Goal: Task Accomplishment & Management: Complete application form

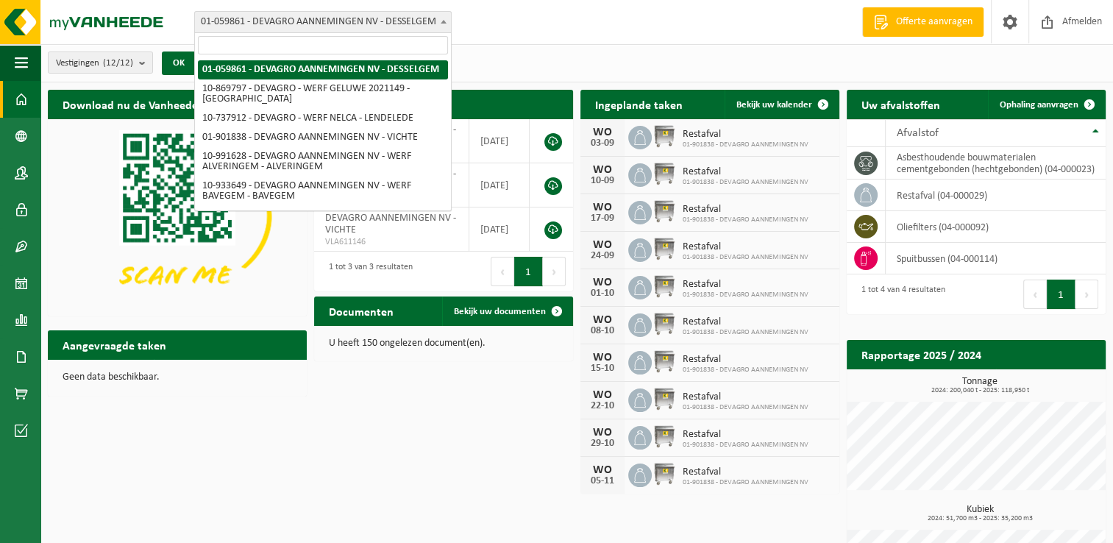
click at [441, 16] on span at bounding box center [443, 21] width 15 height 19
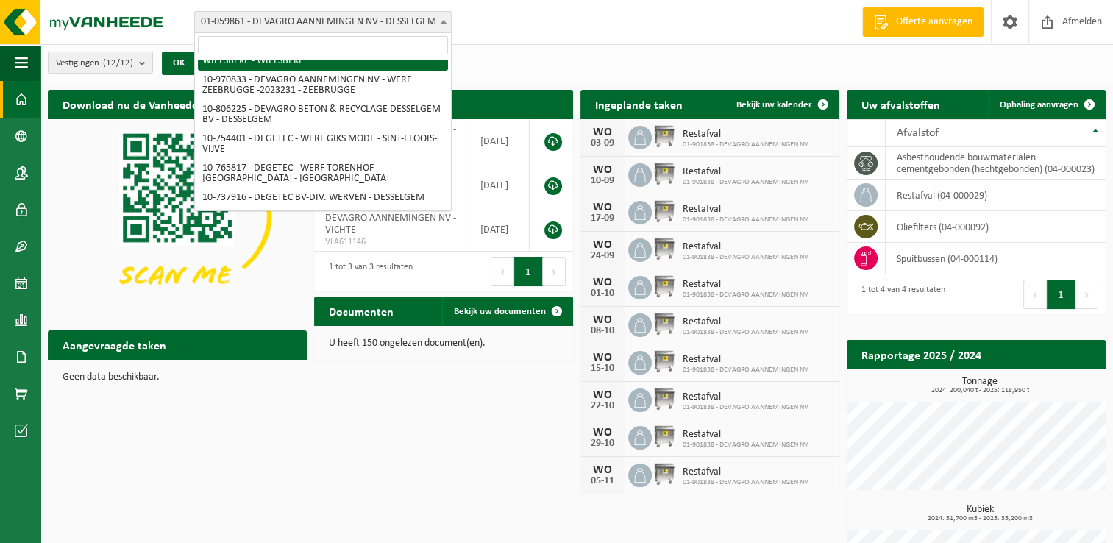
scroll to position [293, 0]
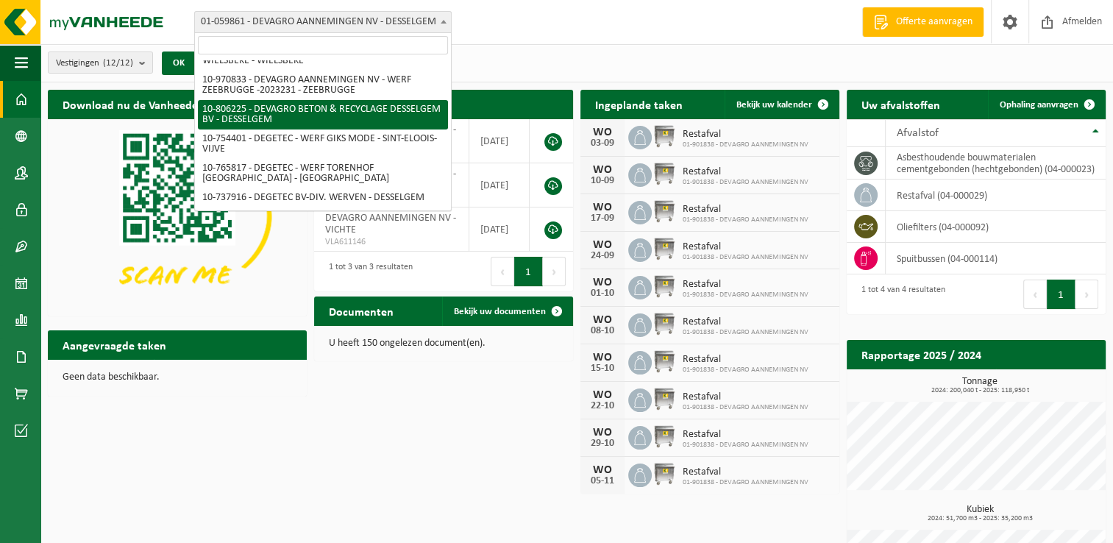
select select "34938"
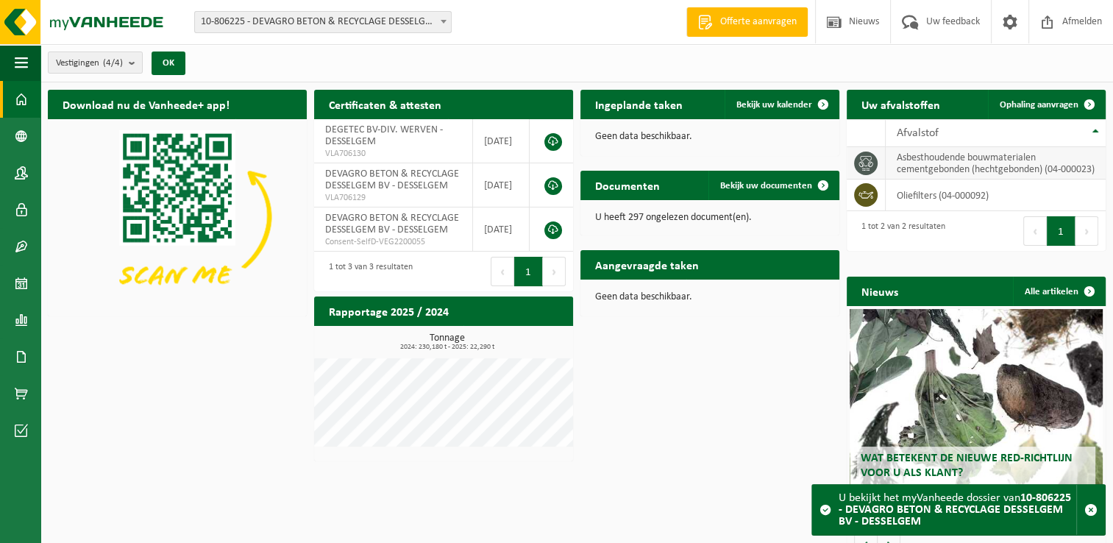
click at [909, 174] on td "asbesthoudende bouwmaterialen cementgebonden (hechtgebonden) (04-000023)" at bounding box center [995, 163] width 220 height 32
click at [443, 25] on span at bounding box center [443, 21] width 15 height 19
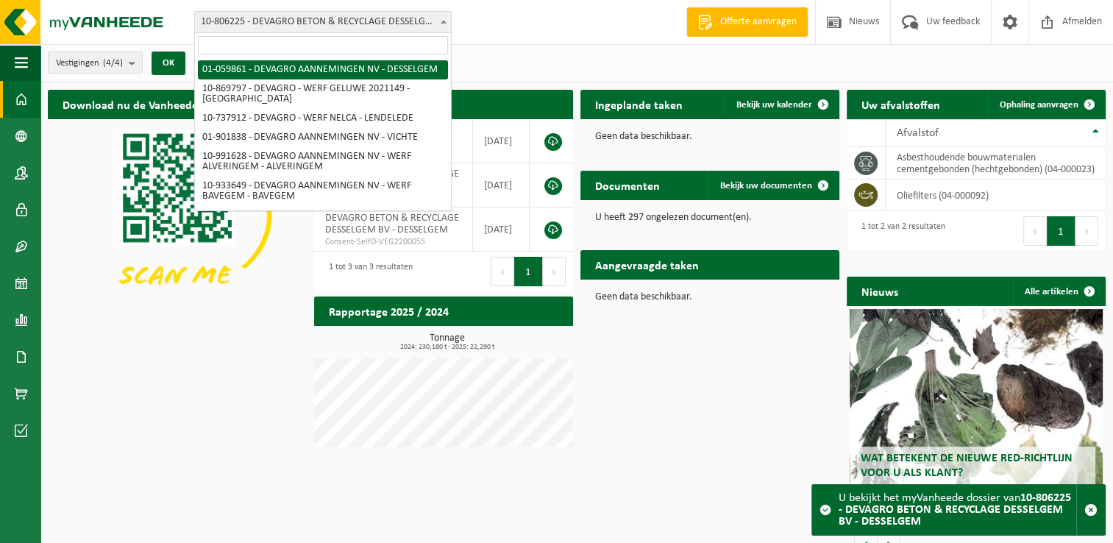
select select "390"
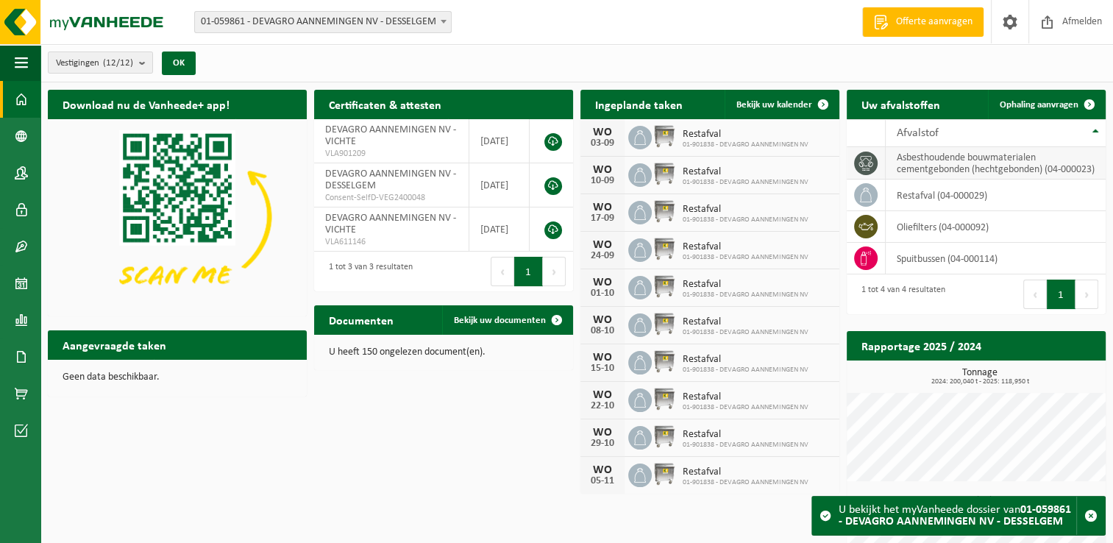
click at [933, 172] on td "asbesthoudende bouwmaterialen cementgebonden (hechtgebonden) (04-000023)" at bounding box center [995, 163] width 220 height 32
drag, startPoint x: 933, startPoint y: 172, endPoint x: 860, endPoint y: 163, distance: 73.4
click at [860, 163] on icon at bounding box center [865, 163] width 15 height 15
click at [1001, 101] on span "Ophaling aanvragen" at bounding box center [1038, 105] width 79 height 10
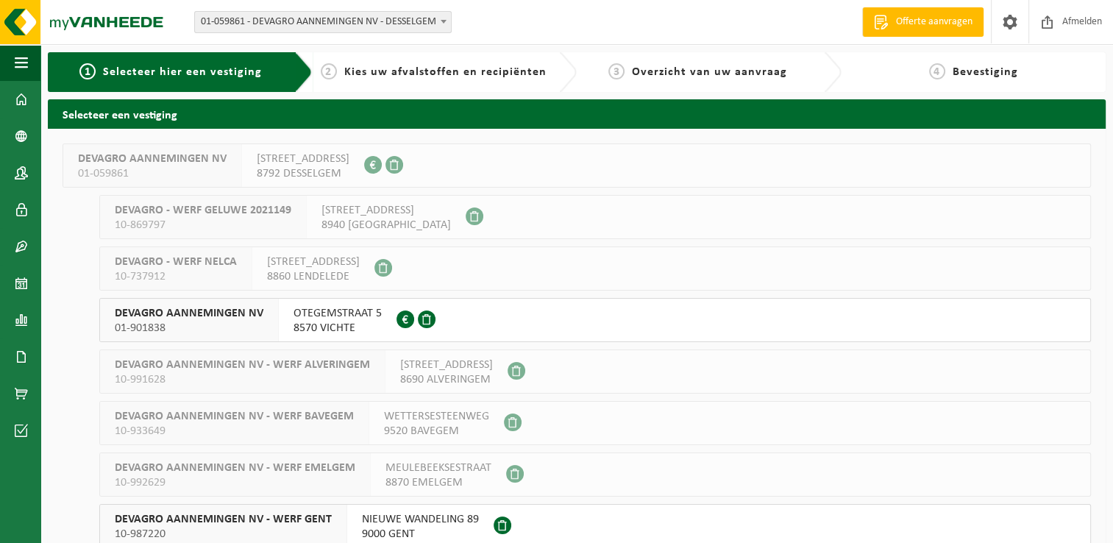
click at [221, 162] on span "DEVAGRO AANNEMINGEN NV" at bounding box center [152, 158] width 149 height 15
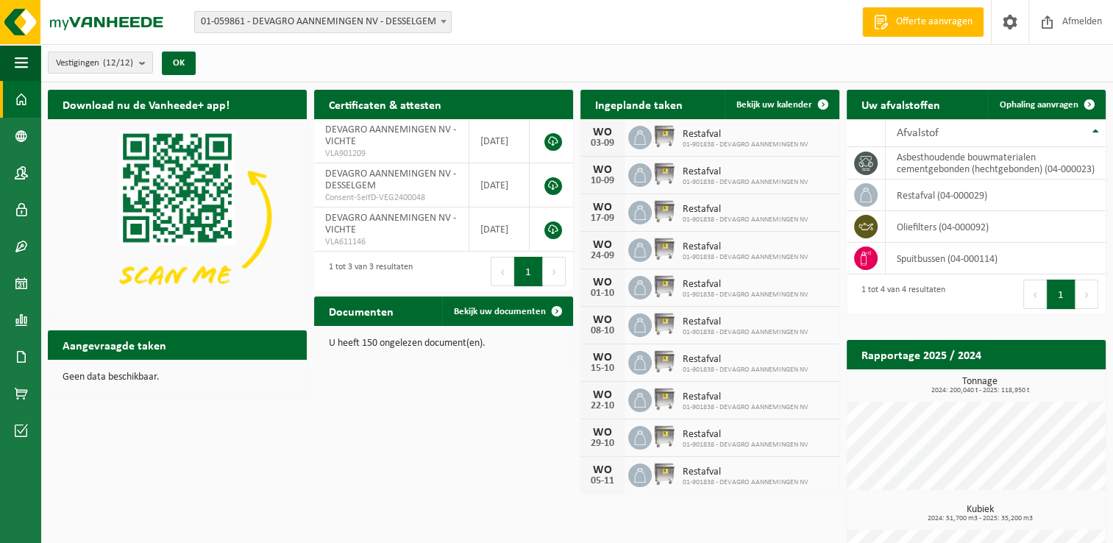
click at [446, 21] on b at bounding box center [443, 22] width 6 height 4
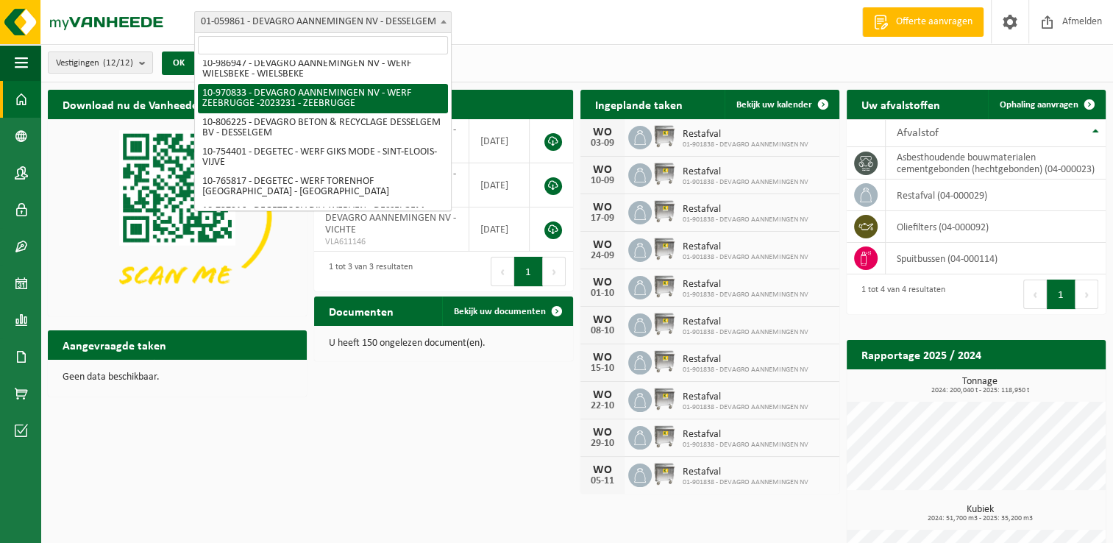
scroll to position [293, 0]
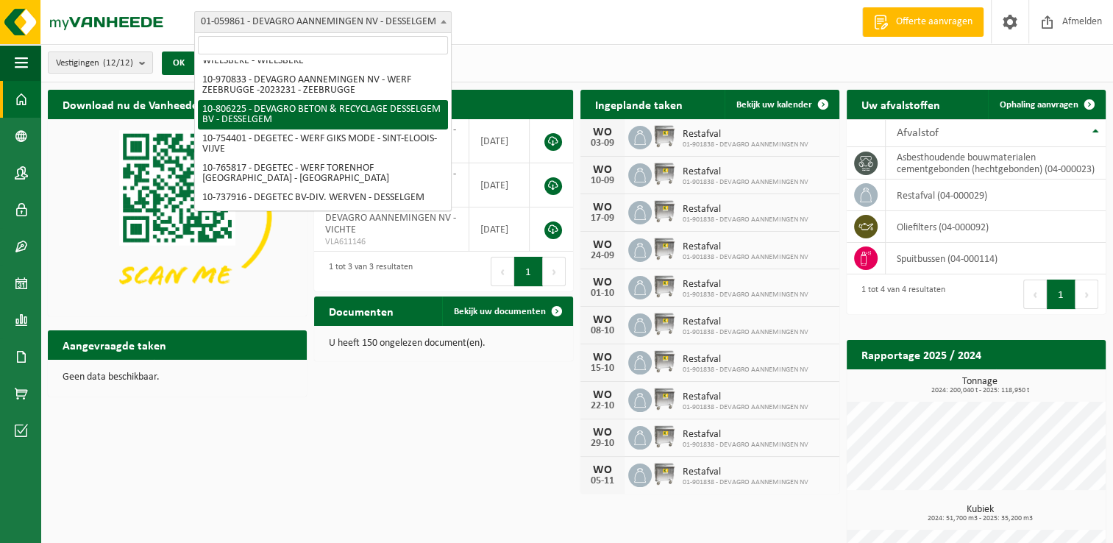
select select "34938"
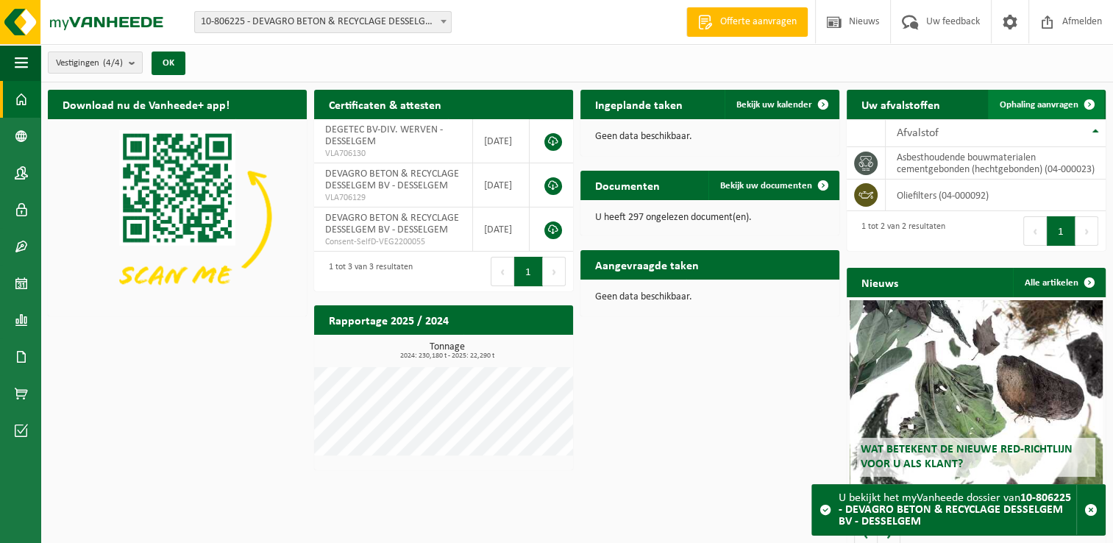
click at [1027, 107] on span "Ophaling aanvragen" at bounding box center [1038, 105] width 79 height 10
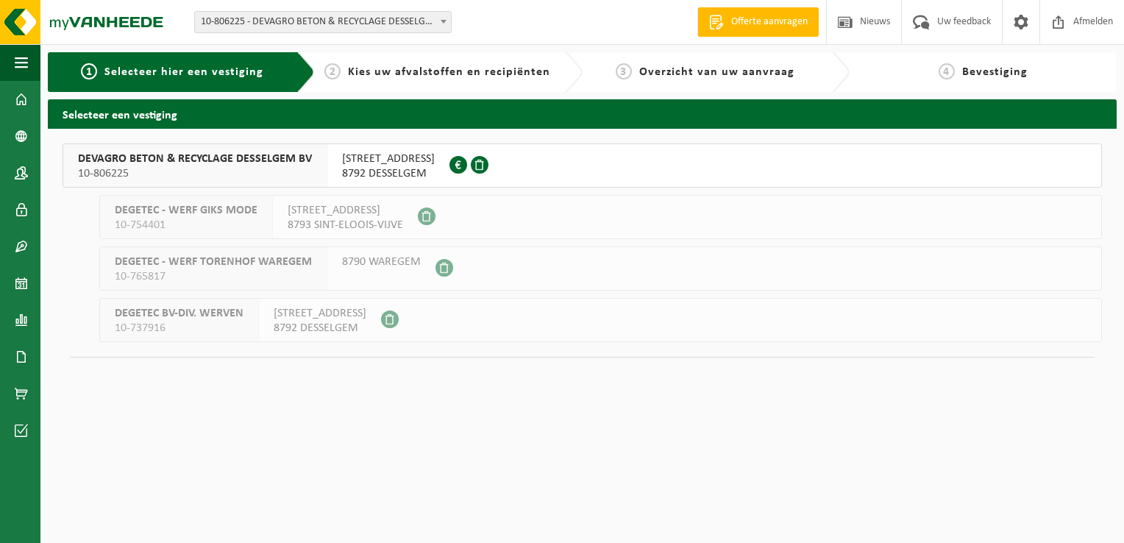
click at [276, 167] on span "10-806225" at bounding box center [195, 173] width 234 height 15
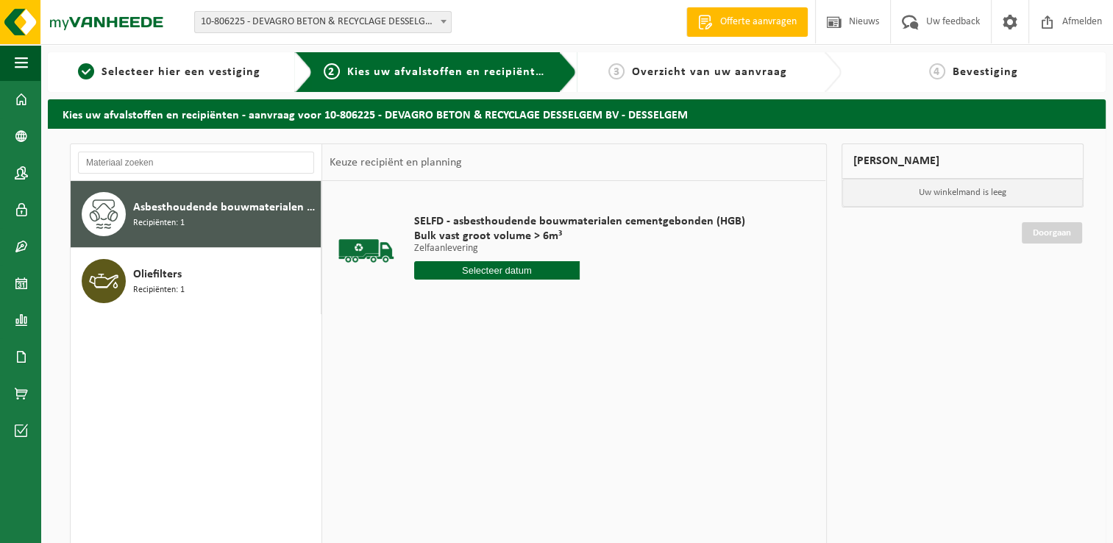
click at [200, 207] on span "Asbesthoudende bouwmaterialen cementgebonden (hechtgebonden)" at bounding box center [225, 208] width 184 height 18
click at [462, 269] on input "text" at bounding box center [496, 270] width 165 height 18
click at [583, 302] on icon at bounding box center [581, 304] width 24 height 24
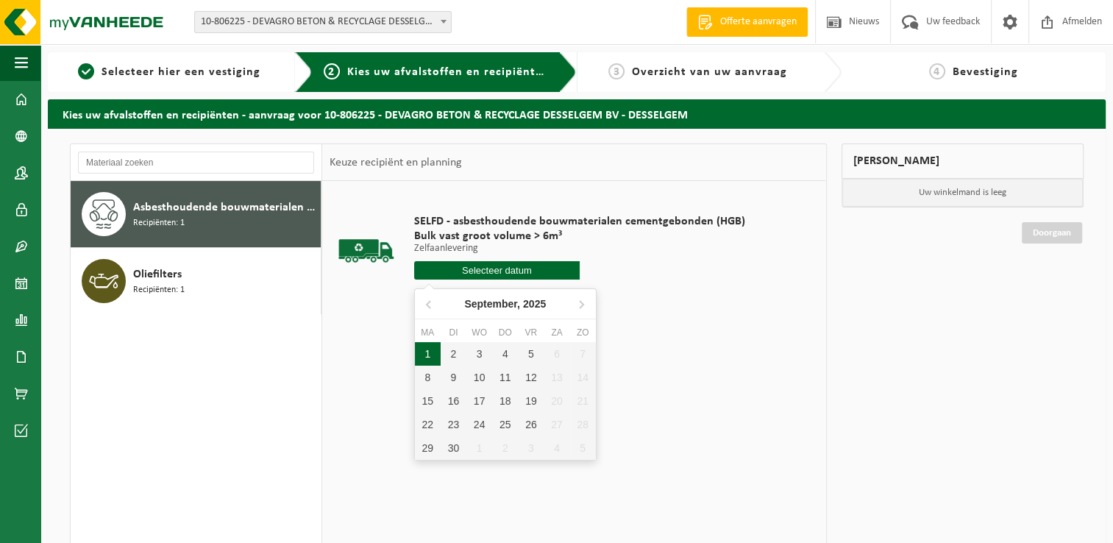
click at [433, 357] on div "1" at bounding box center [428, 354] width 26 height 24
type input "Van 2025-09-01"
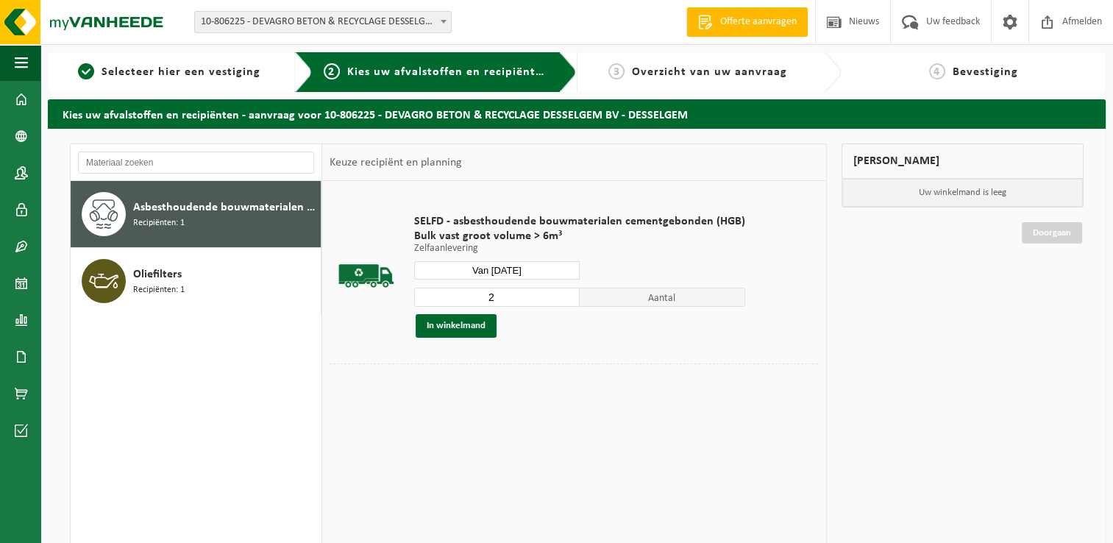
type input "2"
click at [565, 290] on input "2" at bounding box center [496, 297] width 165 height 19
click at [468, 326] on button "In winkelmand" at bounding box center [455, 326] width 81 height 24
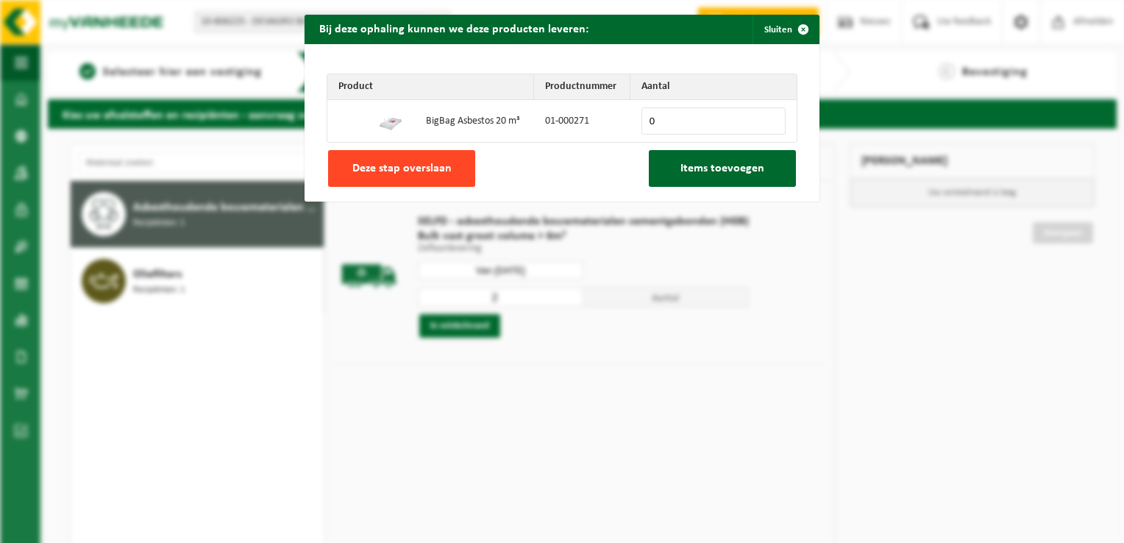
click at [412, 172] on span "Deze stap overslaan" at bounding box center [401, 169] width 99 height 12
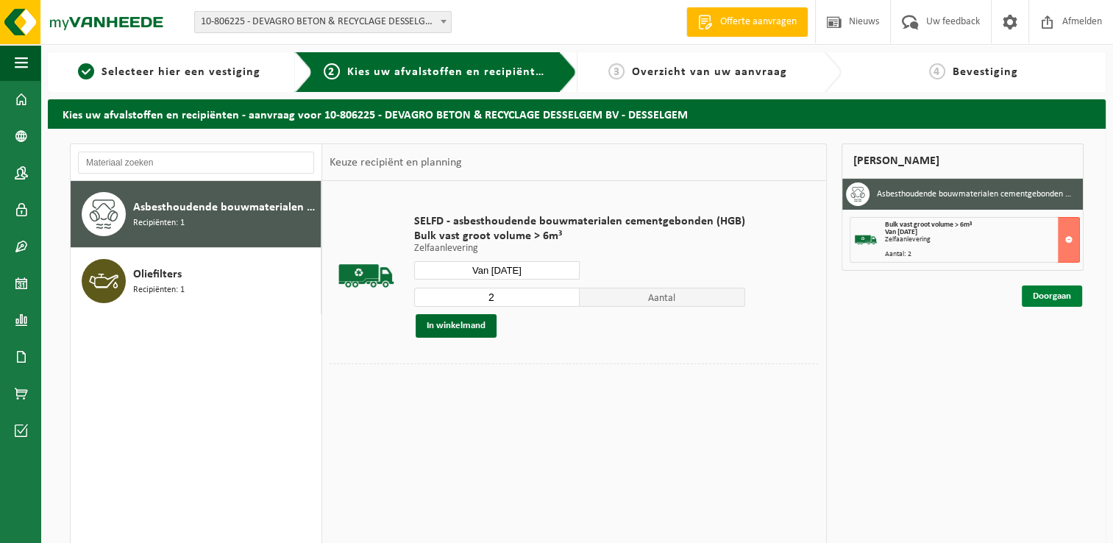
click at [1038, 294] on link "Doorgaan" at bounding box center [1051, 295] width 60 height 21
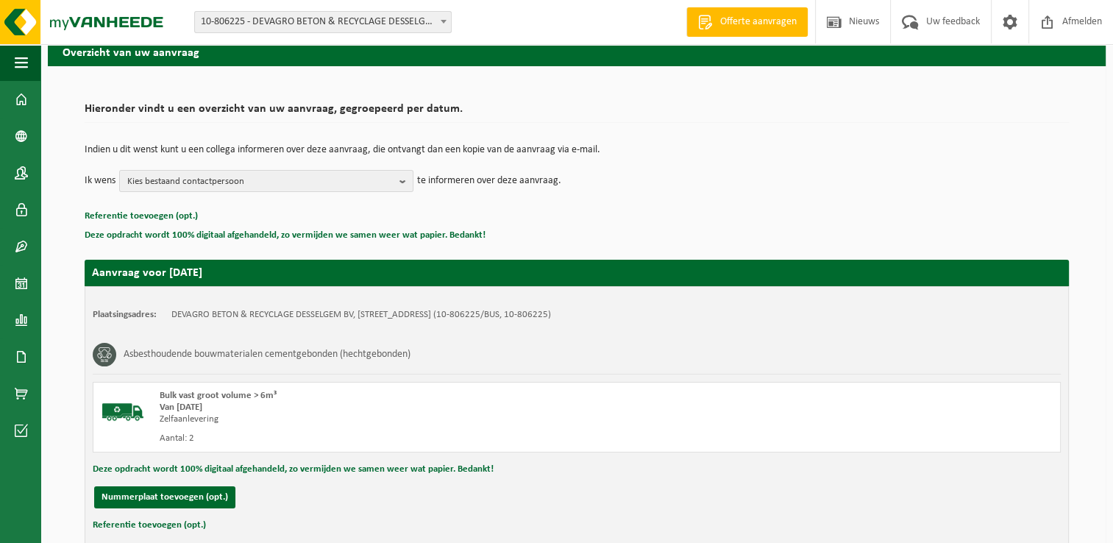
scroll to position [162, 0]
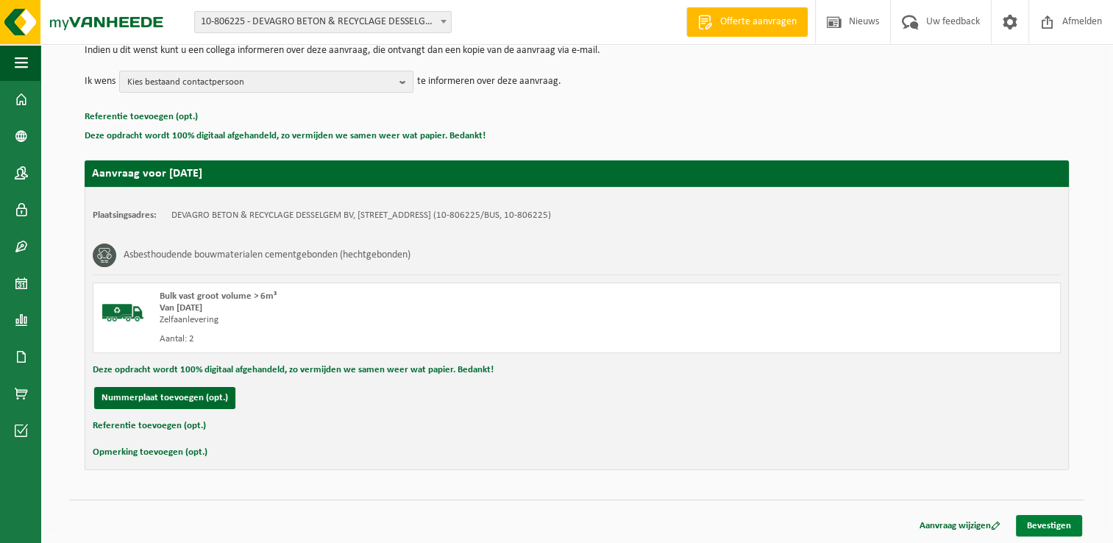
click at [1036, 524] on link "Bevestigen" at bounding box center [1049, 525] width 66 height 21
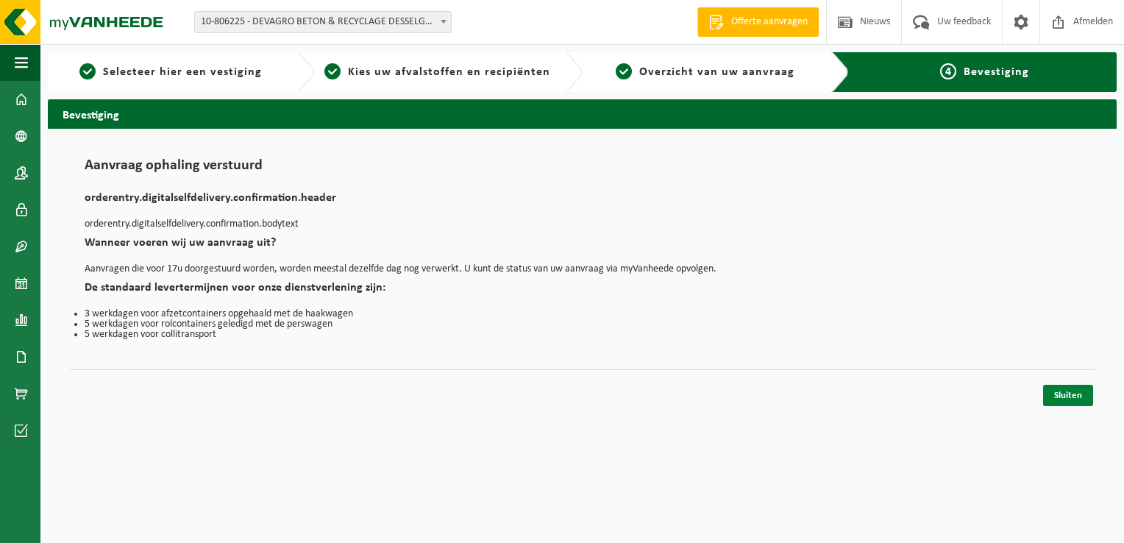
click at [1065, 397] on link "Sluiten" at bounding box center [1068, 395] width 50 height 21
